Goal: Information Seeking & Learning: Learn about a topic

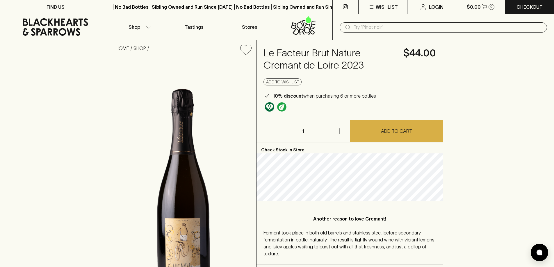
click at [384, 28] on input "text" at bounding box center [448, 27] width 189 height 9
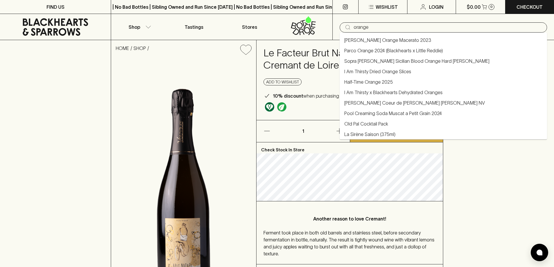
click at [378, 50] on link "Parco Orange 2024 (Blackhearts x Little Reddie)" at bounding box center [393, 50] width 99 height 7
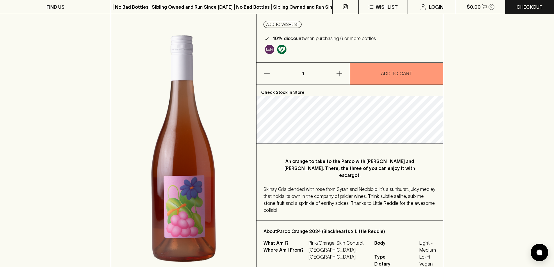
scroll to position [58, 0]
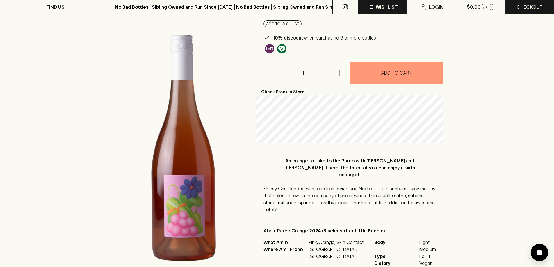
type input "Parco Orange 2024 (Blackhearts x Little Reddie)"
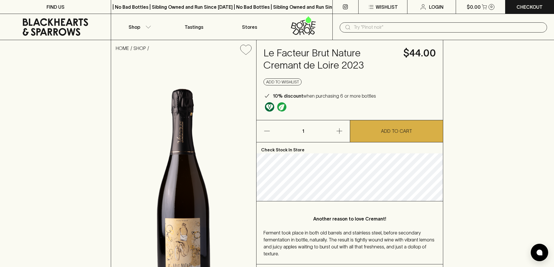
click at [381, 28] on input "text" at bounding box center [448, 27] width 189 height 9
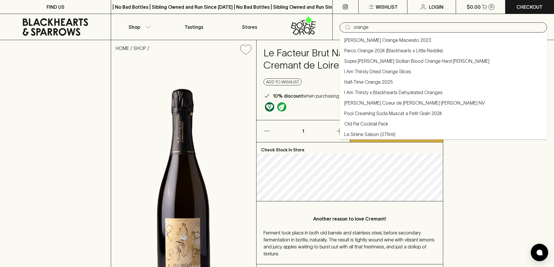
click at [402, 49] on link "Parco Orange 2024 (Blackhearts x Little Reddie)" at bounding box center [393, 50] width 99 height 7
type input "Parco Orange 2024 (Blackhearts x Little Reddie)"
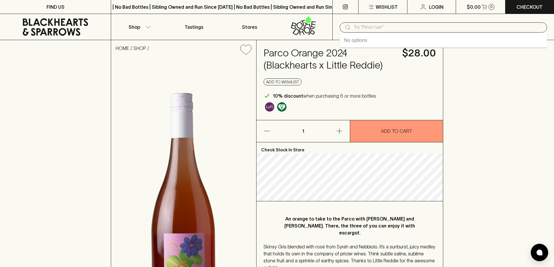
click at [368, 28] on input "text" at bounding box center [448, 27] width 189 height 9
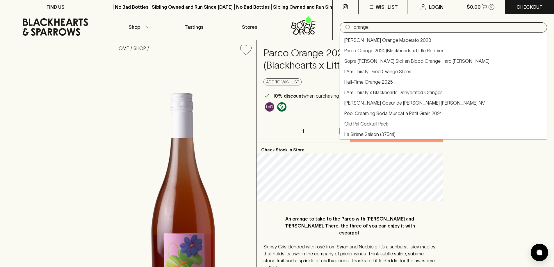
click at [359, 80] on link "Half-Time Orange 2025" at bounding box center [368, 82] width 49 height 7
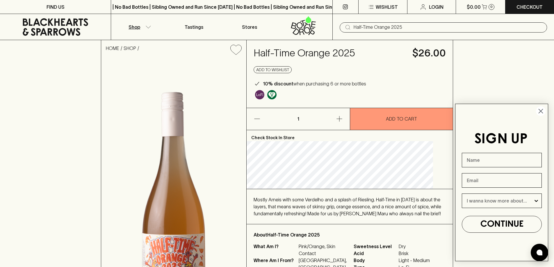
type input "Half-Time Orange 2025"
click at [148, 28] on icon "button" at bounding box center [148, 27] width 5 height 2
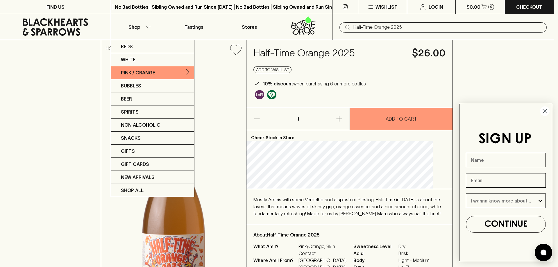
click at [183, 70] on icon at bounding box center [185, 72] width 7 height 7
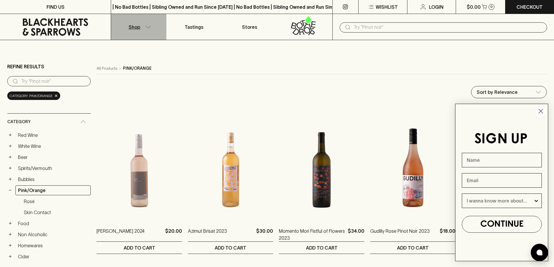
click at [144, 25] on button "Shop" at bounding box center [138, 27] width 55 height 26
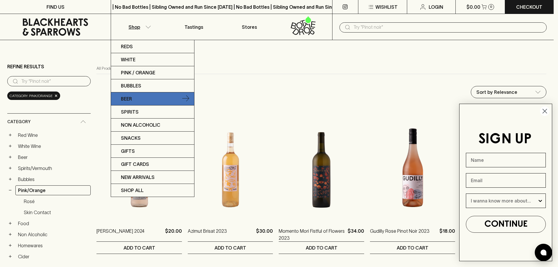
click at [128, 98] on p "Beer" at bounding box center [126, 98] width 11 height 7
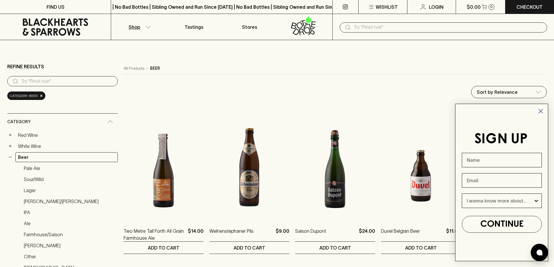
click at [541, 111] on icon "Close dialog" at bounding box center [541, 111] width 4 height 4
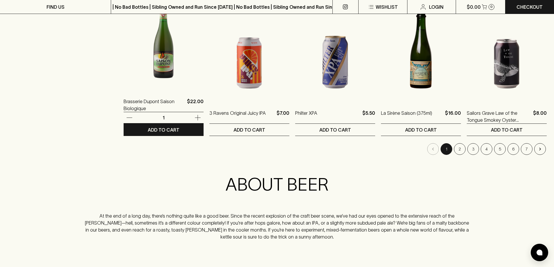
scroll to position [582, 0]
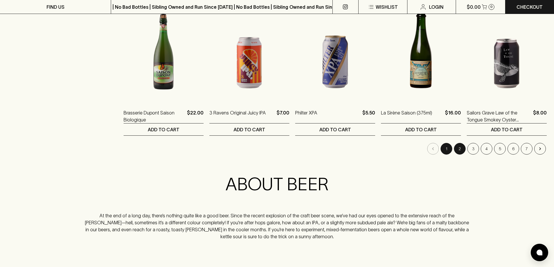
click at [458, 146] on button "2" at bounding box center [460, 149] width 12 height 12
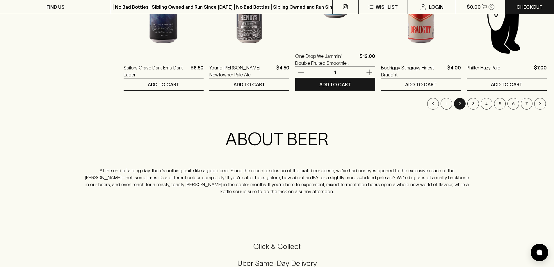
scroll to position [582, 0]
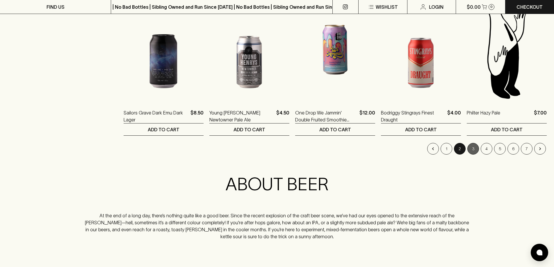
click at [475, 148] on button "3" at bounding box center [473, 149] width 12 height 12
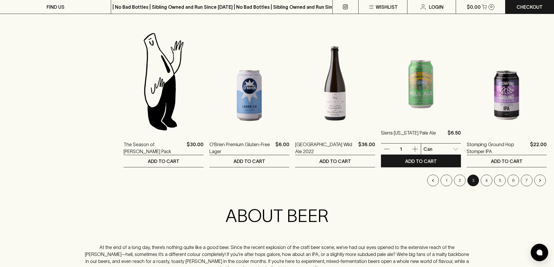
scroll to position [611, 0]
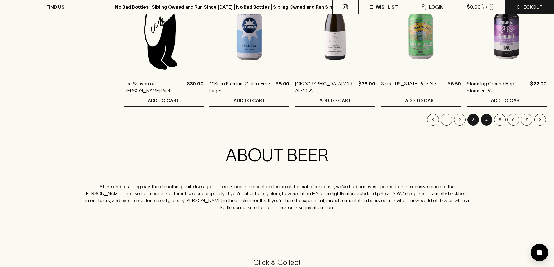
click at [489, 117] on button "4" at bounding box center [487, 120] width 12 height 12
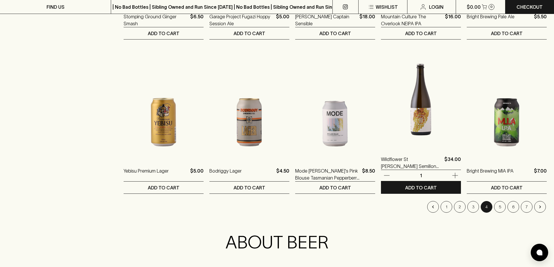
scroll to position [552, 0]
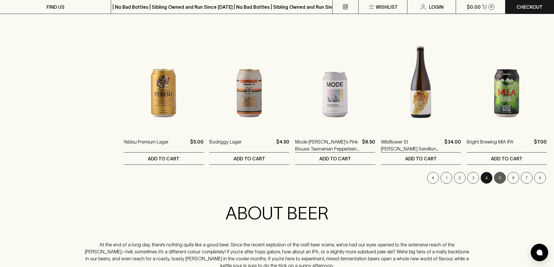
click at [502, 178] on button "5" at bounding box center [500, 178] width 12 height 12
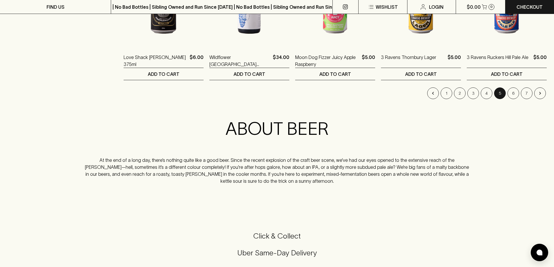
scroll to position [640, 0]
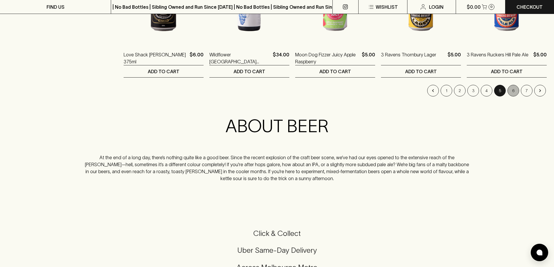
click at [510, 90] on button "6" at bounding box center [513, 91] width 12 height 12
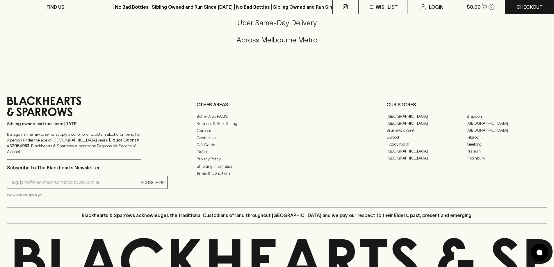
scroll to position [872, 0]
